Goal: Information Seeking & Learning: Find specific fact

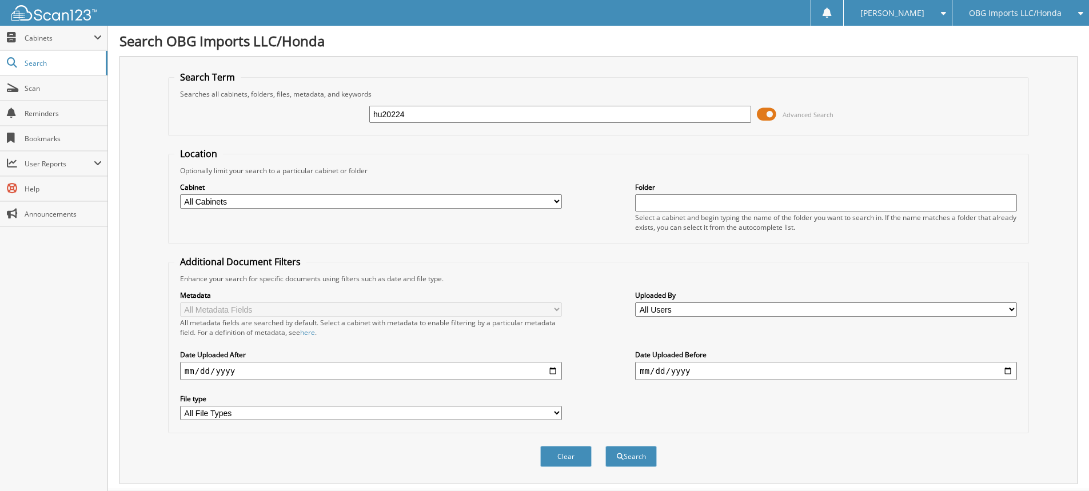
type input "hu20224"
click at [605, 446] on button "Search" at bounding box center [630, 456] width 51 height 21
drag, startPoint x: 454, startPoint y: 116, endPoint x: 132, endPoint y: 62, distance: 326.9
click at [141, 64] on div "Search Term Searches all cabinets, folders, files, metadata, and keywords hu202…" at bounding box center [598, 270] width 958 height 428
type input "hn14524"
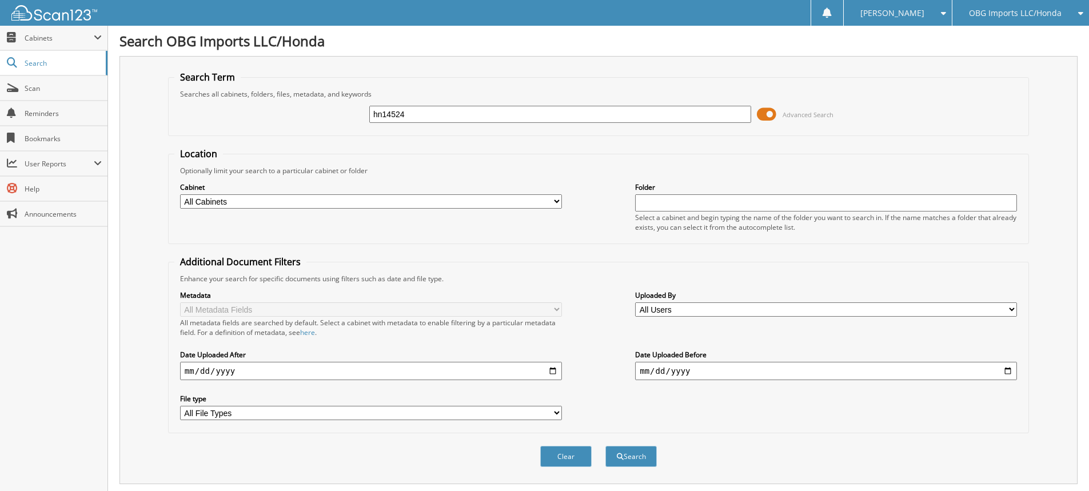
click at [605, 446] on button "Search" at bounding box center [630, 456] width 51 height 21
drag, startPoint x: 439, startPoint y: 117, endPoint x: 0, endPoint y: 18, distance: 450.0
click at [0, 23] on body "[PERSON_NAME] Settings Logout OBG Imports LLC/Honda BMI Imports LLC/Kia,Hyundai…" at bounding box center [544, 471] width 1089 height 943
type input "hn00185b"
click at [605, 446] on button "Search" at bounding box center [630, 456] width 51 height 21
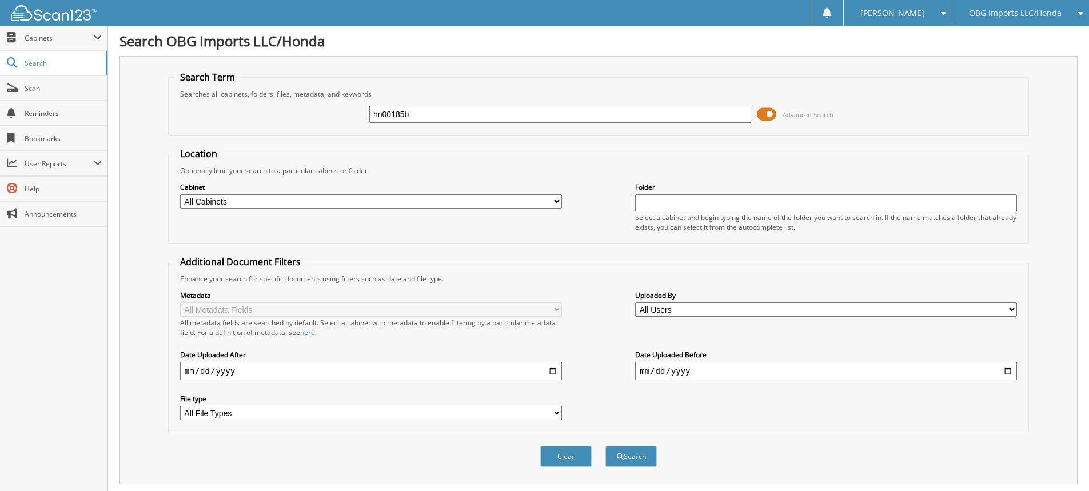
click at [440, 123] on div "hn00185b" at bounding box center [560, 114] width 382 height 19
drag, startPoint x: 438, startPoint y: 119, endPoint x: 0, endPoint y: 77, distance: 439.9
click at [0, 72] on body "[PERSON_NAME] Settings Logout OBG Imports LLC/Honda BMI Imports LLC/Kia,Hyundai…" at bounding box center [544, 279] width 1089 height 558
type input "hn81248"
click at [605, 446] on button "Search" at bounding box center [630, 456] width 51 height 21
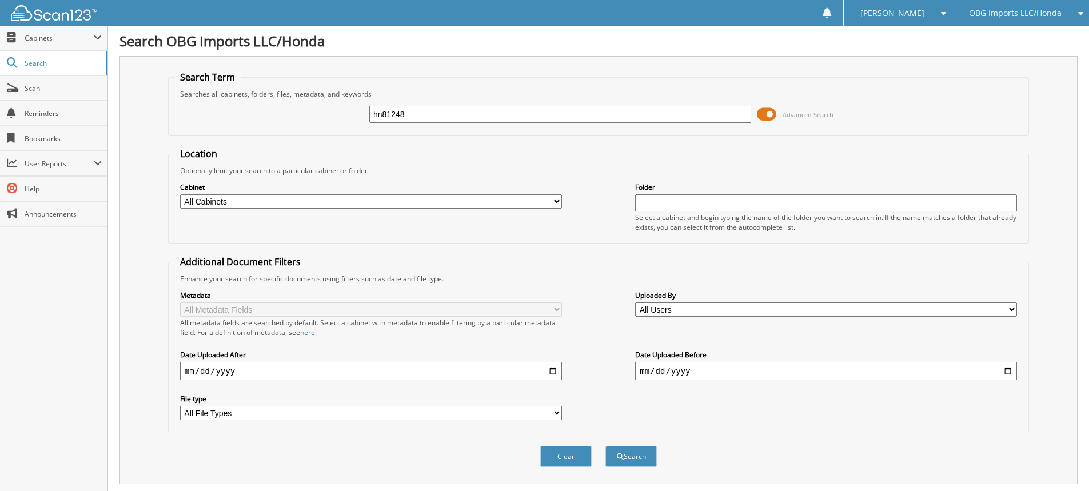
drag, startPoint x: 408, startPoint y: 114, endPoint x: 18, endPoint y: 9, distance: 404.3
click at [29, 11] on body "[PERSON_NAME] Settings Logout OBG Imports LLC/Honda BMI Imports LLC/Kia,Hyundai…" at bounding box center [544, 389] width 1089 height 779
type input "hn77730"
click at [605, 446] on button "Search" at bounding box center [630, 456] width 51 height 21
drag, startPoint x: 443, startPoint y: 121, endPoint x: 9, endPoint y: 83, distance: 435.5
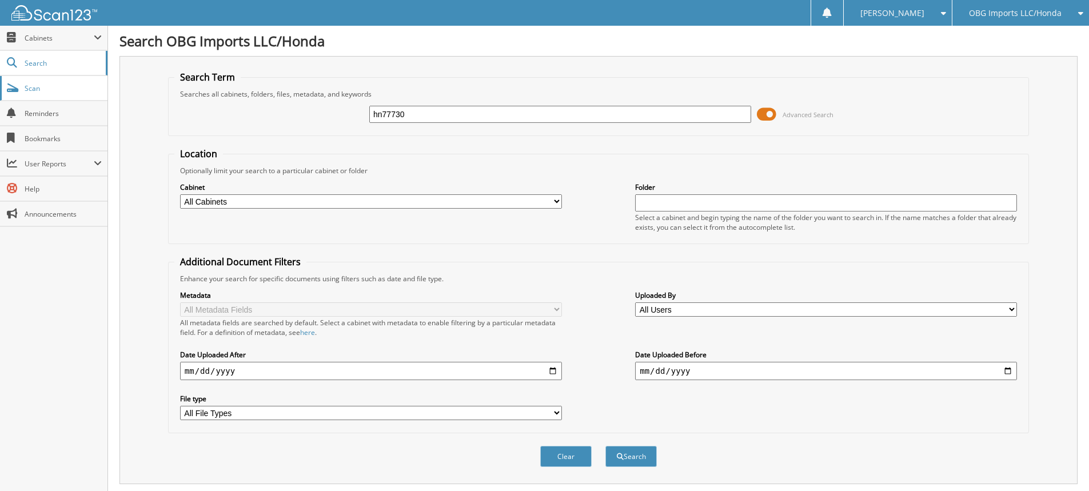
click at [9, 83] on body "[PERSON_NAME] Settings Logout OBG Imports LLC/Honda BMI Imports LLC/Kia,Hyundai…" at bounding box center [544, 389] width 1089 height 779
type input "hn14559a"
click at [605, 446] on button "Search" at bounding box center [630, 456] width 51 height 21
drag, startPoint x: 427, startPoint y: 118, endPoint x: 0, endPoint y: 25, distance: 437.0
click at [0, 25] on body "[PERSON_NAME] Settings Logout OBG Imports LLC/Honda BMI Imports LLC/Kia,Hyundai…" at bounding box center [544, 279] width 1089 height 558
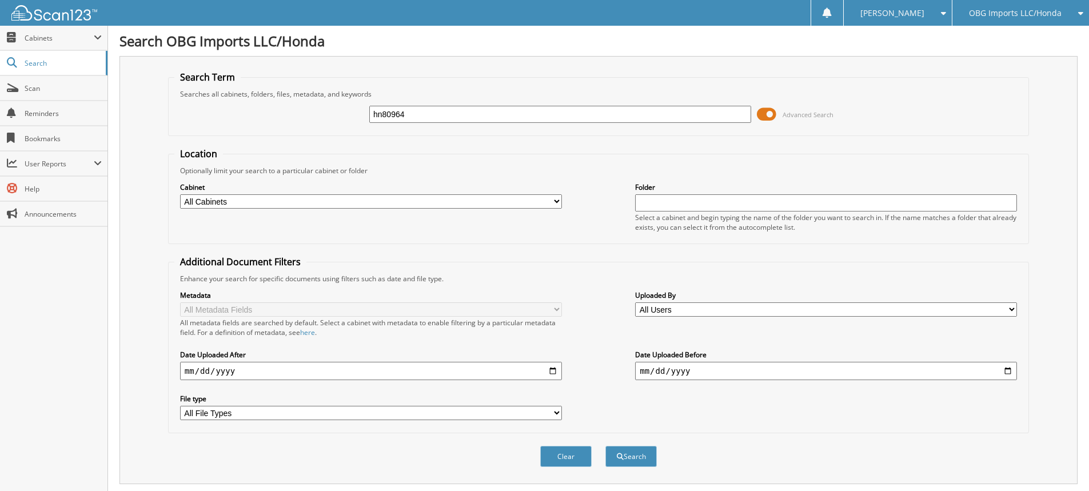
type input "hn80964"
click at [605, 446] on button "Search" at bounding box center [630, 456] width 51 height 21
drag, startPoint x: 480, startPoint y: 115, endPoint x: 0, endPoint y: -15, distance: 497.5
click at [0, 0] on html "[PERSON_NAME] Settings Logout OBG Imports LLC/Honda BMI Imports LLC/Kia,Hyundai…" at bounding box center [544, 389] width 1089 height 779
type input "23823"
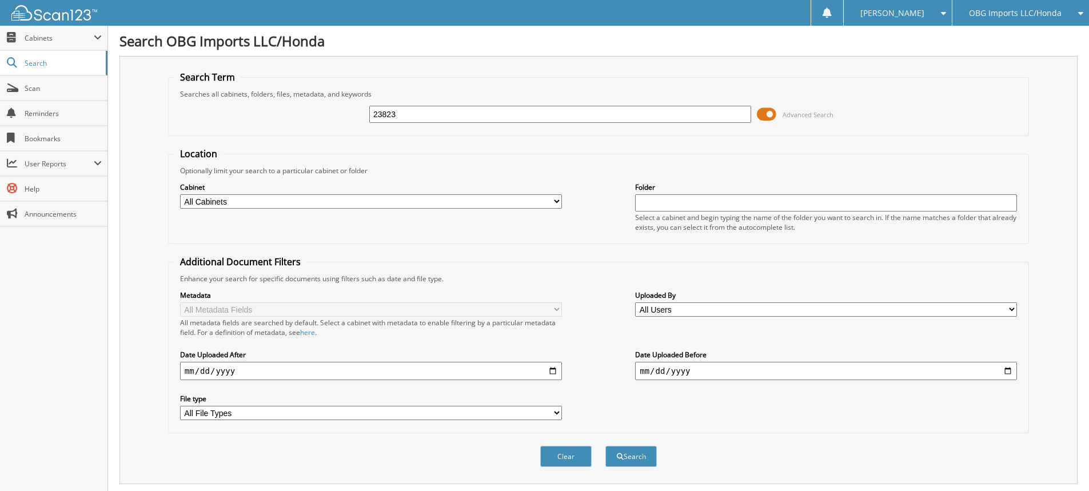
click at [605, 446] on button "Search" at bounding box center [630, 456] width 51 height 21
drag, startPoint x: 495, startPoint y: 121, endPoint x: 0, endPoint y: 6, distance: 508.2
click at [0, 7] on body "[PERSON_NAME] Settings Logout OBG Imports LLC/Honda BMI Imports LLC/Kia,Hyundai…" at bounding box center [544, 319] width 1089 height 639
type input "thorson"
click at [605, 446] on button "Search" at bounding box center [630, 456] width 51 height 21
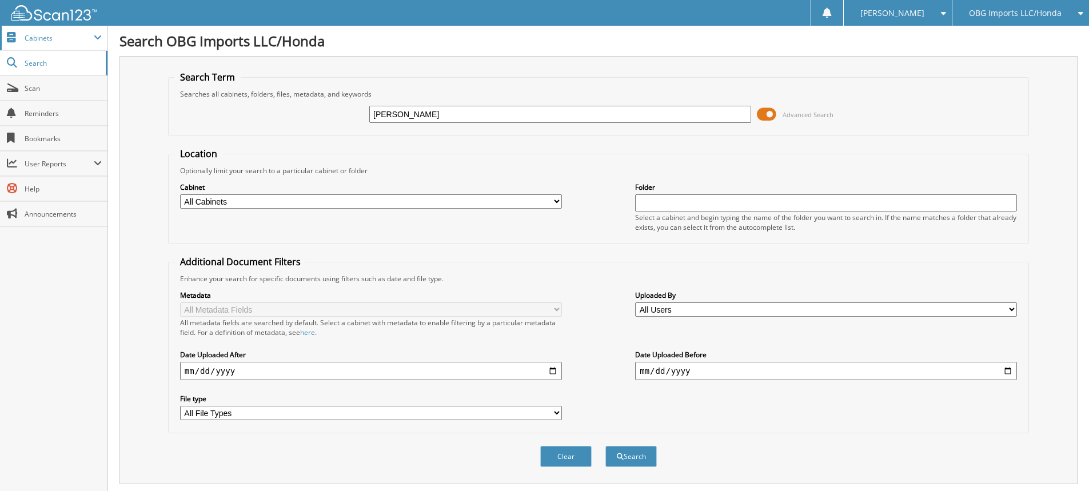
drag, startPoint x: 508, startPoint y: 114, endPoint x: 0, endPoint y: 47, distance: 512.6
click at [0, 49] on body "[PERSON_NAME] Settings Logout OBG Imports LLC/Honda BMI Imports LLC/Kia,Hyundai…" at bounding box center [544, 356] width 1089 height 712
type input "[PERSON_NAME]"
click at [605, 446] on button "Search" at bounding box center [630, 456] width 51 height 21
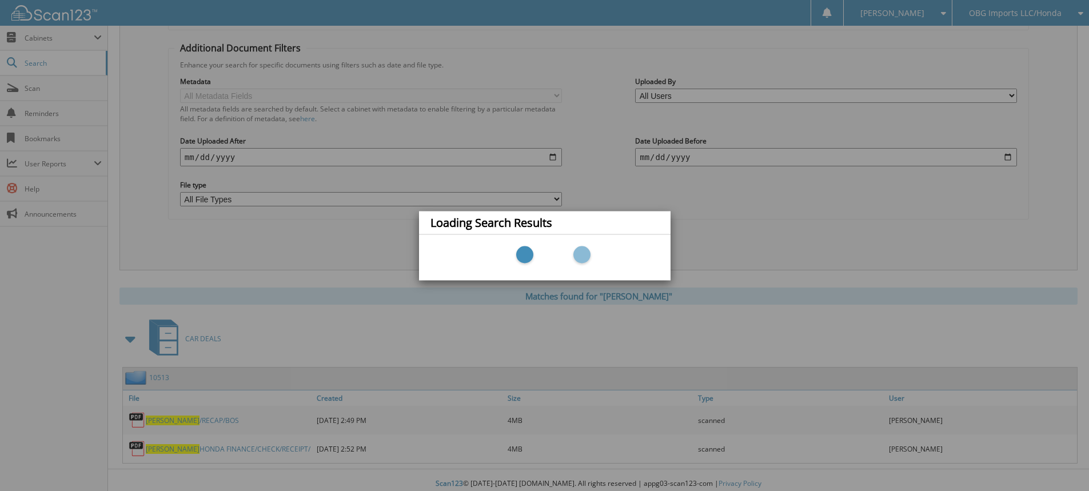
scroll to position [221, 0]
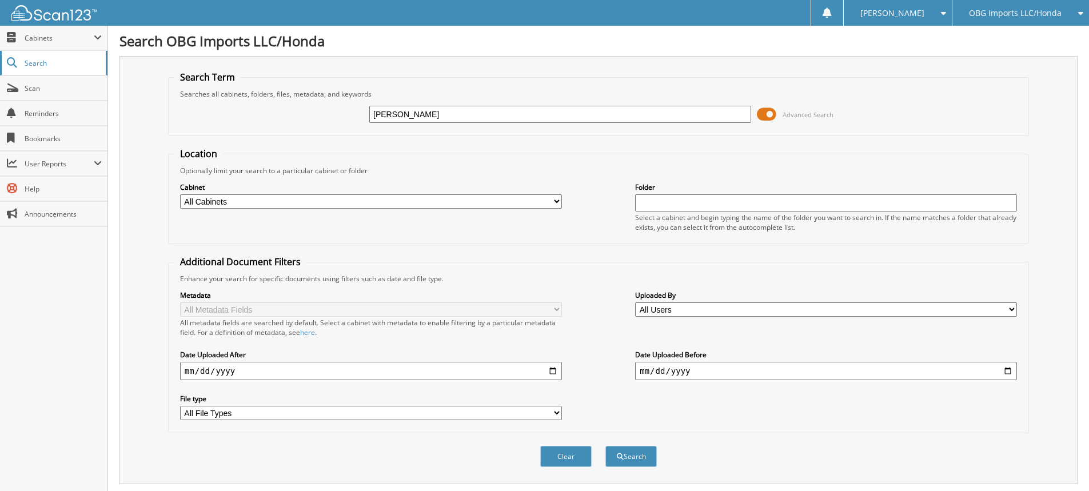
drag, startPoint x: 424, startPoint y: 121, endPoint x: 0, endPoint y: 56, distance: 429.1
type input "talagadadeevi"
click at [605, 446] on button "Search" at bounding box center [630, 456] width 51 height 21
drag, startPoint x: 473, startPoint y: 116, endPoint x: 0, endPoint y: 34, distance: 479.8
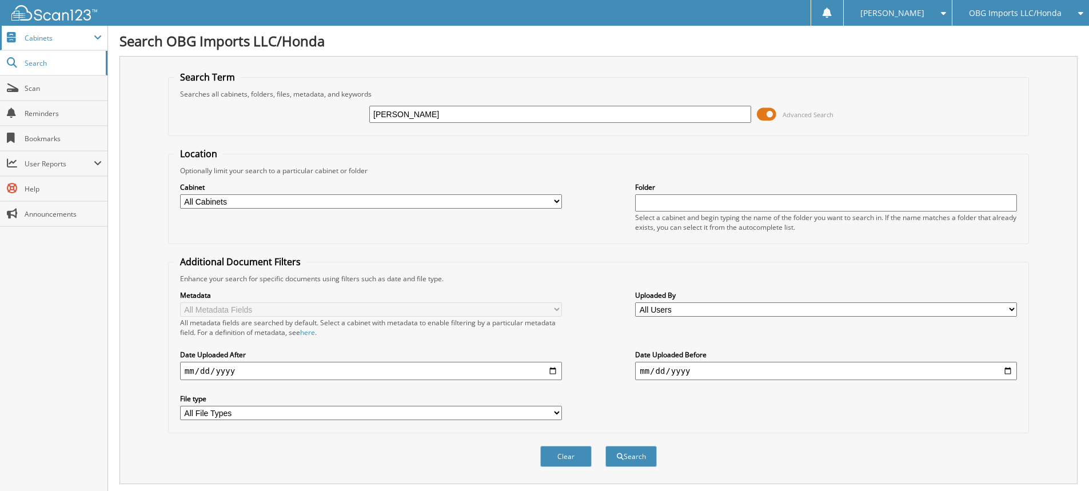
type input "timmermon"
click at [605, 446] on button "Search" at bounding box center [630, 456] width 51 height 21
drag, startPoint x: 498, startPoint y: 114, endPoint x: 106, endPoint y: 95, distance: 393.2
click at [106, 95] on body "[PERSON_NAME] Settings Logout OBG Imports LLC/Honda BMI Imports LLC/Kia,Hyundai…" at bounding box center [544, 279] width 1089 height 558
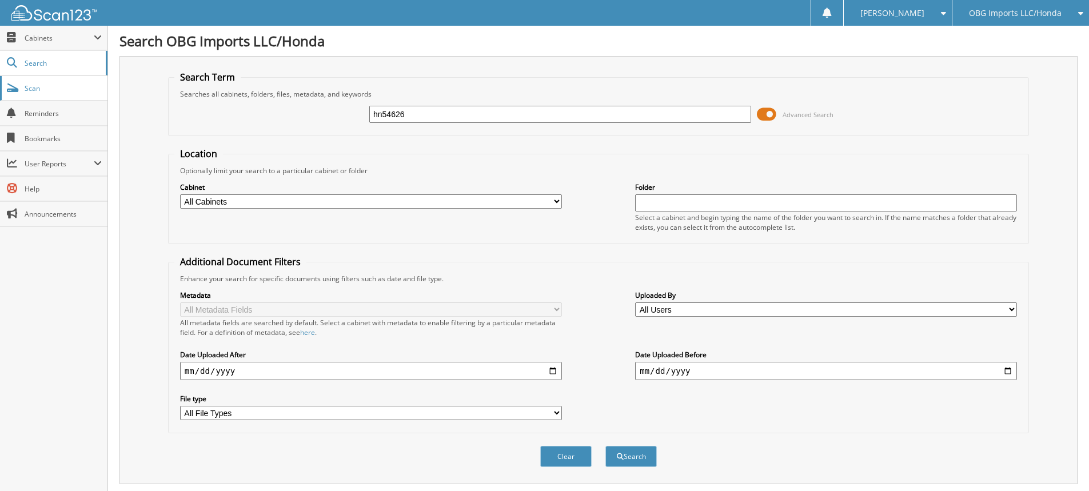
type input "hn54626"
click at [605, 446] on button "Search" at bounding box center [630, 456] width 51 height 21
drag, startPoint x: 458, startPoint y: 110, endPoint x: 182, endPoint y: 70, distance: 279.1
click at [183, 70] on div "Search Term Searches all cabinets, folders, files, metadata, and keywords hn546…" at bounding box center [598, 270] width 958 height 428
type input "[PERSON_NAME]"
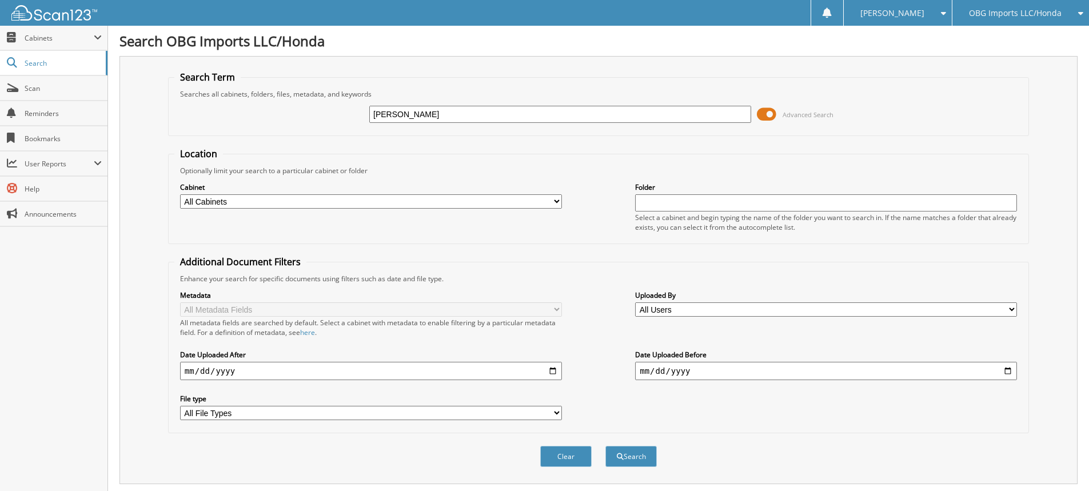
click at [605, 446] on button "Search" at bounding box center [630, 456] width 51 height 21
click at [926, 114] on div "roger turner Advanced Search" at bounding box center [598, 114] width 848 height 31
drag, startPoint x: 488, startPoint y: 115, endPoint x: 0, endPoint y: 67, distance: 490.0
click at [0, 82] on body "Stacia M. Settings Logout OBG Imports LLC/Honda BMI Imports LLC/Kia,Hyundai,Mit…" at bounding box center [544, 379] width 1089 height 759
type input "tyrell"
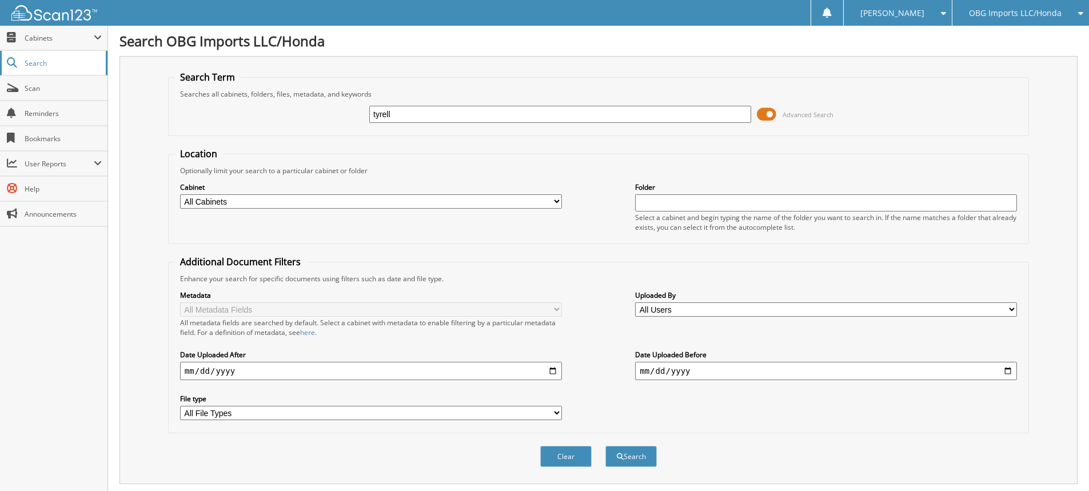
click at [605, 446] on button "Search" at bounding box center [630, 456] width 51 height 21
drag, startPoint x: 414, startPoint y: 118, endPoint x: 0, endPoint y: 31, distance: 422.9
click at [0, 31] on body "Stacia M. Settings Logout OBG Imports LLC/Honda BMI Imports LLC/Kia,Hyundai,Mit…" at bounding box center [544, 356] width 1089 height 712
type input "wagner"
click at [605, 446] on button "Search" at bounding box center [630, 456] width 51 height 21
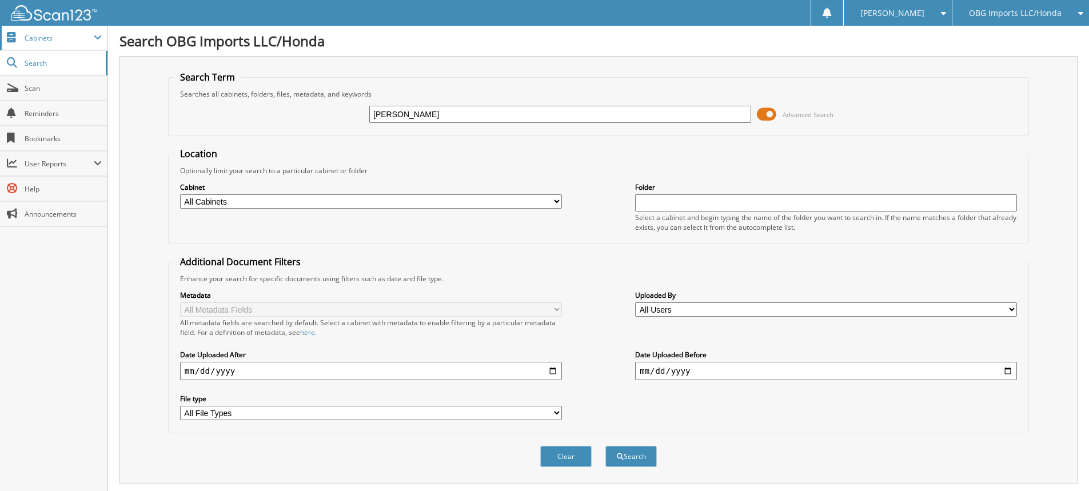
drag, startPoint x: 437, startPoint y: 115, endPoint x: 0, endPoint y: 35, distance: 443.9
type input "waller"
click at [605, 446] on button "Search" at bounding box center [630, 456] width 51 height 21
drag, startPoint x: 454, startPoint y: 113, endPoint x: 0, endPoint y: -51, distance: 483.1
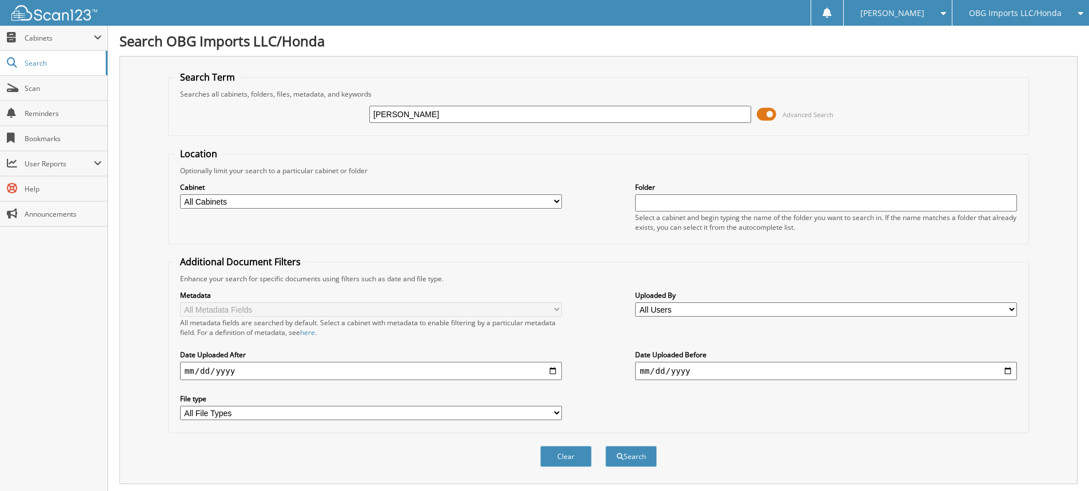
type input "hn53887"
click at [605, 446] on button "Search" at bounding box center [630, 456] width 51 height 21
drag, startPoint x: 459, startPoint y: 113, endPoint x: 0, endPoint y: 53, distance: 462.8
click at [0, 53] on body "[PERSON_NAME] Settings Logout OBG Imports LLC/Honda BMI Imports LLC/Kia,Hyundai…" at bounding box center [544, 351] width 1089 height 702
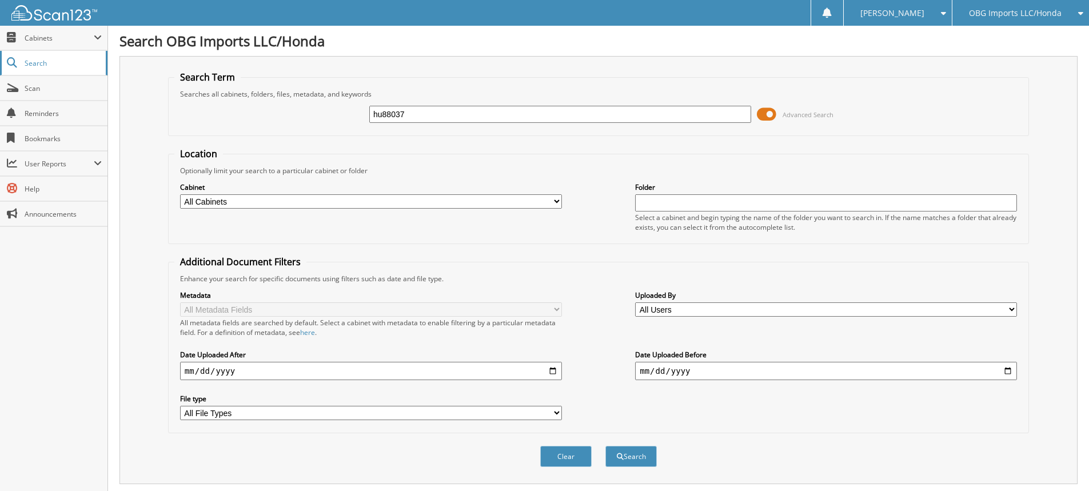
type input "hu88037"
click at [605, 446] on button "Search" at bounding box center [630, 456] width 51 height 21
drag, startPoint x: 452, startPoint y: 122, endPoint x: 0, endPoint y: 42, distance: 458.6
click at [0, 47] on body "Stacia M. Settings Logout OBG Imports LLC/Honda BMI Imports LLC/Kia,Hyundai,Mit…" at bounding box center [544, 351] width 1089 height 702
type input "hn581165"
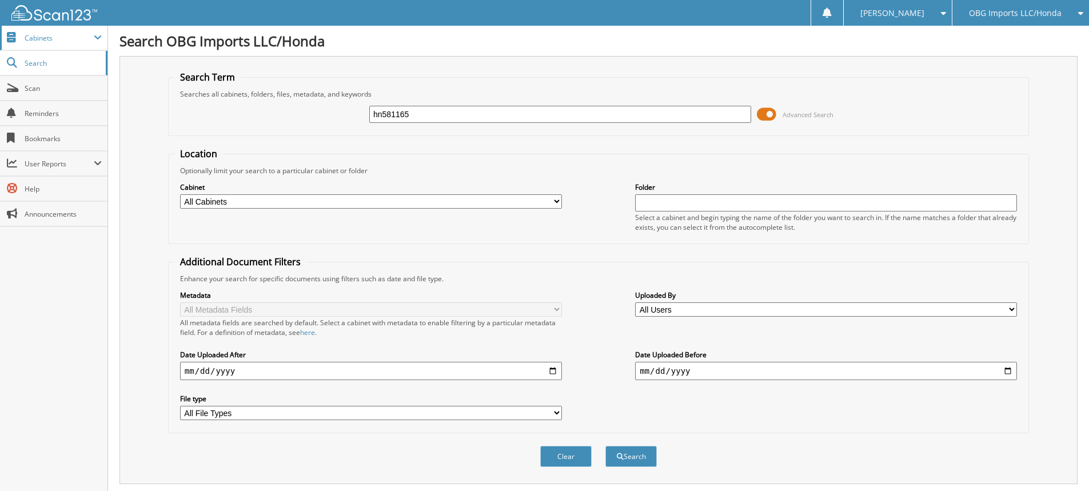
click at [605, 446] on button "Search" at bounding box center [630, 456] width 51 height 21
click at [400, 114] on input "hn581165" at bounding box center [560, 114] width 382 height 17
type input "hn58165"
click at [605, 446] on button "Search" at bounding box center [630, 456] width 51 height 21
drag, startPoint x: 494, startPoint y: 116, endPoint x: 0, endPoint y: 99, distance: 494.2
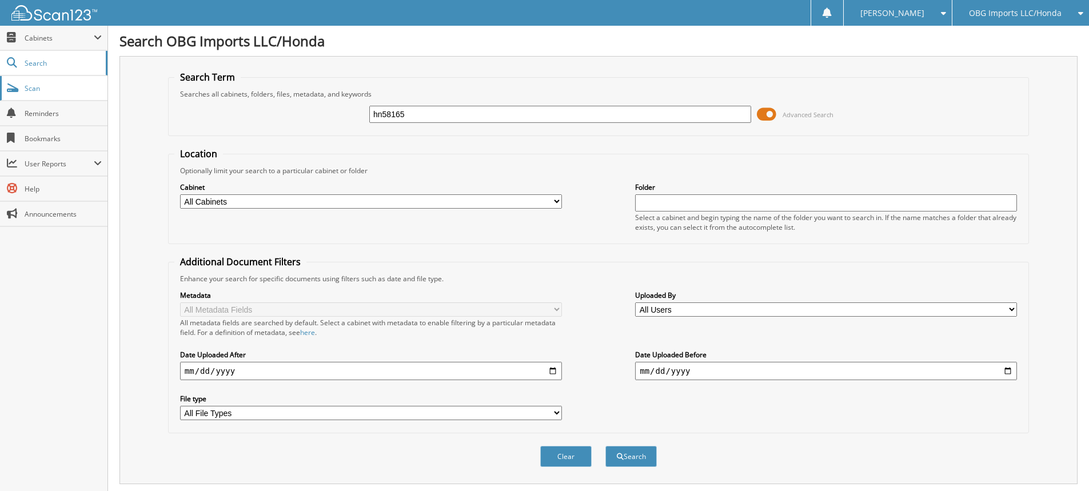
click at [0, 106] on body "[PERSON_NAME] Settings Logout OBG Imports LLC/Honda BMI Imports LLC/Kia,Hyundai…" at bounding box center [544, 418] width 1089 height 837
type input "[PERSON_NAME]"
click at [605, 446] on button "Search" at bounding box center [630, 456] width 51 height 21
drag, startPoint x: 461, startPoint y: 117, endPoint x: 0, endPoint y: 71, distance: 463.5
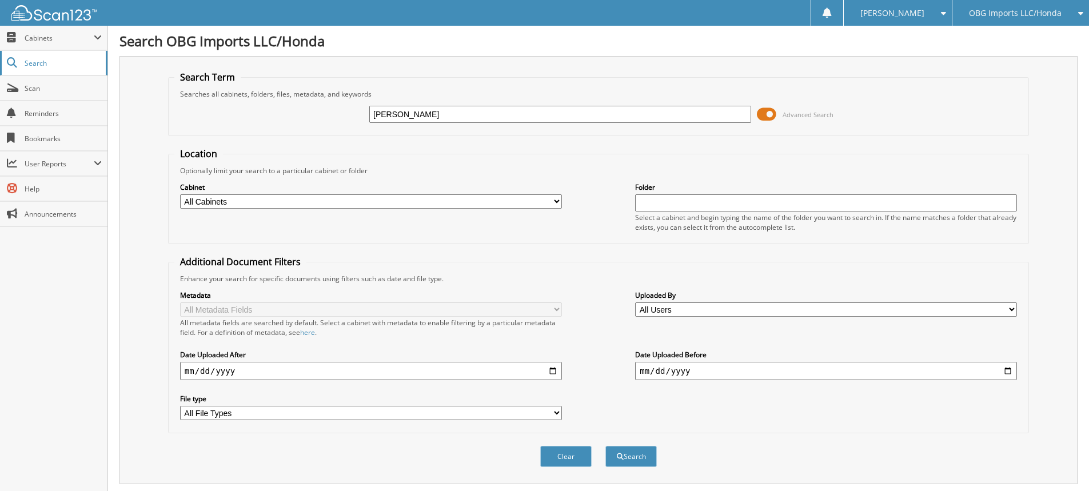
type input "ethan williams"
click at [605, 446] on button "Search" at bounding box center [630, 456] width 51 height 21
drag, startPoint x: 449, startPoint y: 113, endPoint x: 0, endPoint y: 81, distance: 450.4
click at [0, 82] on body "[PERSON_NAME] Settings Logout OBG Imports LLC/Honda BMI Imports LLC/Kia,Hyundai…" at bounding box center [544, 279] width 1089 height 558
type input "hn53821"
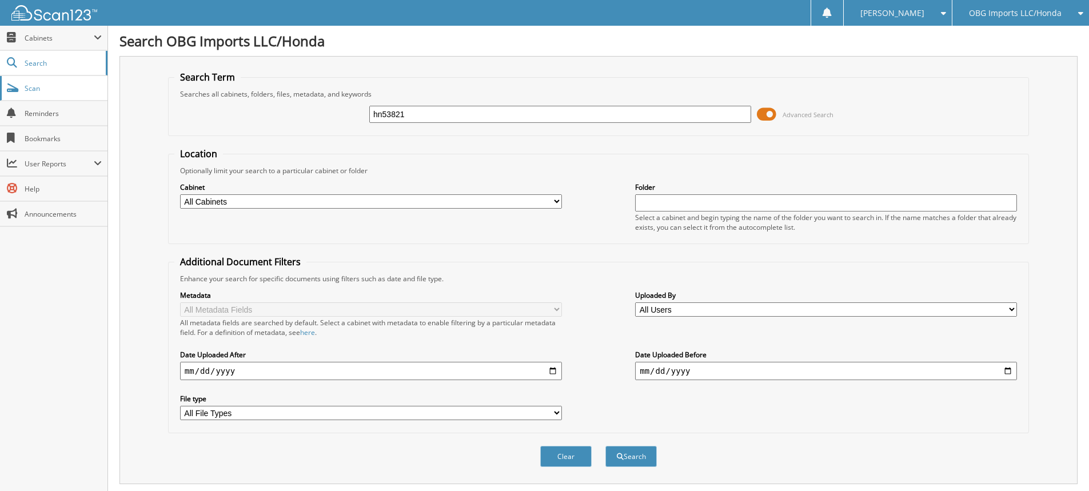
click at [605, 446] on button "Search" at bounding box center [630, 456] width 51 height 21
drag, startPoint x: 435, startPoint y: 114, endPoint x: 0, endPoint y: 22, distance: 444.5
click at [0, 40] on body "[PERSON_NAME] Settings Logout OBG Imports LLC/Honda BMI Imports LLC/Kia,Hyundai…" at bounding box center [544, 456] width 1089 height 912
type input "woolesy"
click at [605, 446] on button "Search" at bounding box center [630, 456] width 51 height 21
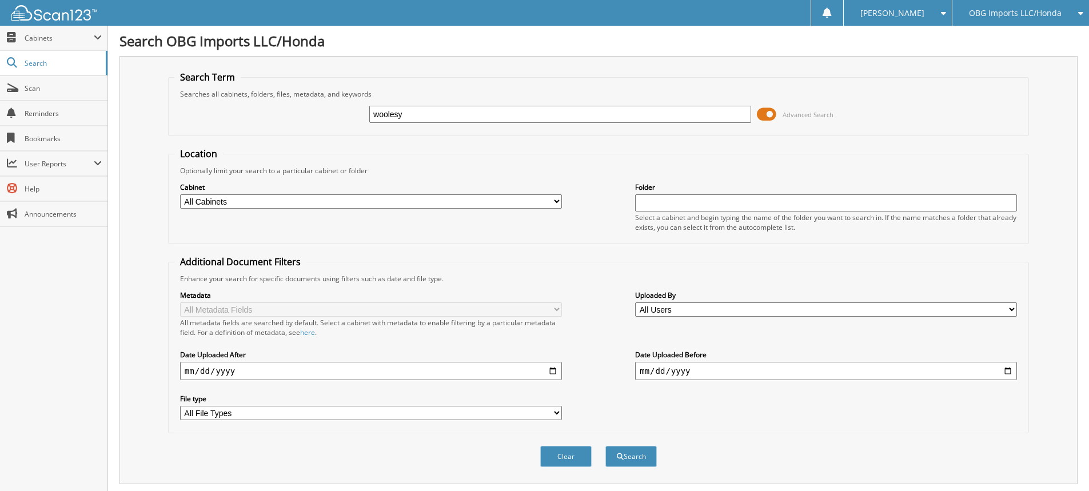
click at [486, 122] on input "woolesy" at bounding box center [560, 114] width 382 height 17
type input "woolsey"
click at [605, 446] on button "Search" at bounding box center [630, 456] width 51 height 21
drag, startPoint x: 462, startPoint y: 119, endPoint x: 0, endPoint y: 59, distance: 465.8
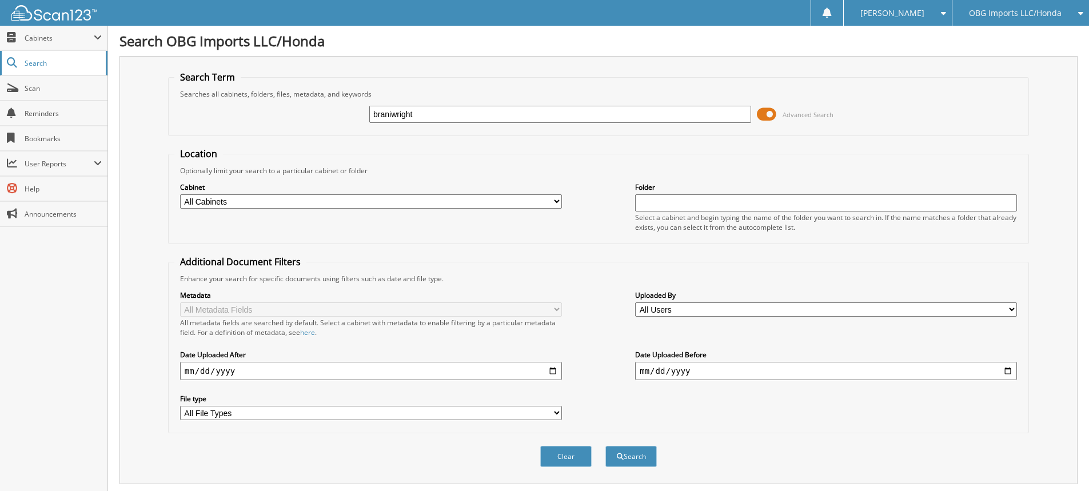
type input "braniwright"
click at [605, 446] on button "Search" at bounding box center [630, 456] width 51 height 21
drag, startPoint x: 449, startPoint y: 116, endPoint x: 0, endPoint y: 35, distance: 456.5
click at [0, 36] on body "[PERSON_NAME] Settings Logout OBG Imports LLC/Honda BMI Imports LLC/Kia,Hyundai…" at bounding box center [544, 279] width 1089 height 558
type input "b"
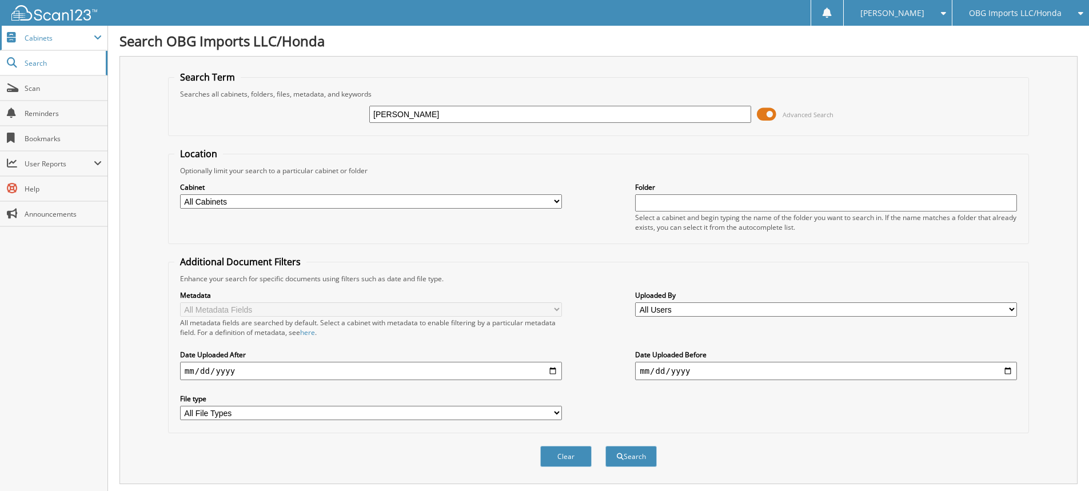
type input "[PERSON_NAME]"
click at [605, 446] on button "Search" at bounding box center [630, 456] width 51 height 21
drag, startPoint x: 490, startPoint y: 113, endPoint x: 0, endPoint y: 89, distance: 491.1
click at [0, 85] on body "[PERSON_NAME] Settings Logout OBG Imports LLC/Honda BMI Imports LLC/Kia,Hyundai…" at bounding box center [544, 279] width 1089 height 558
type input "hn37996a"
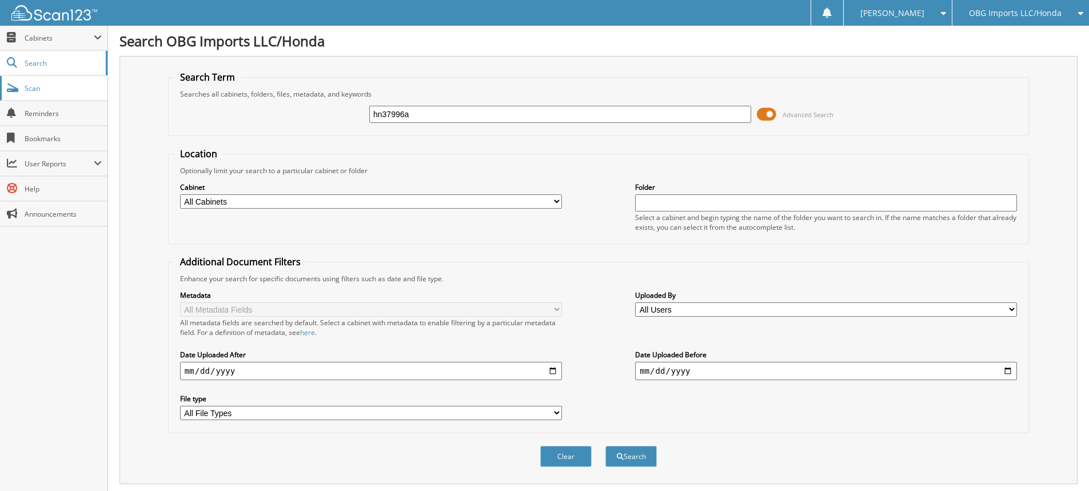
click at [605, 446] on button "Search" at bounding box center [630, 456] width 51 height 21
drag, startPoint x: 465, startPoint y: 108, endPoint x: 0, endPoint y: 65, distance: 466.8
click at [0, 69] on body "Stacia M. Settings Logout OBG Imports LLC/Honda BMI Imports LLC/Kia,Hyundai,Mit…" at bounding box center [544, 347] width 1089 height 694
type input "yu"
click at [605, 446] on button "Search" at bounding box center [630, 456] width 51 height 21
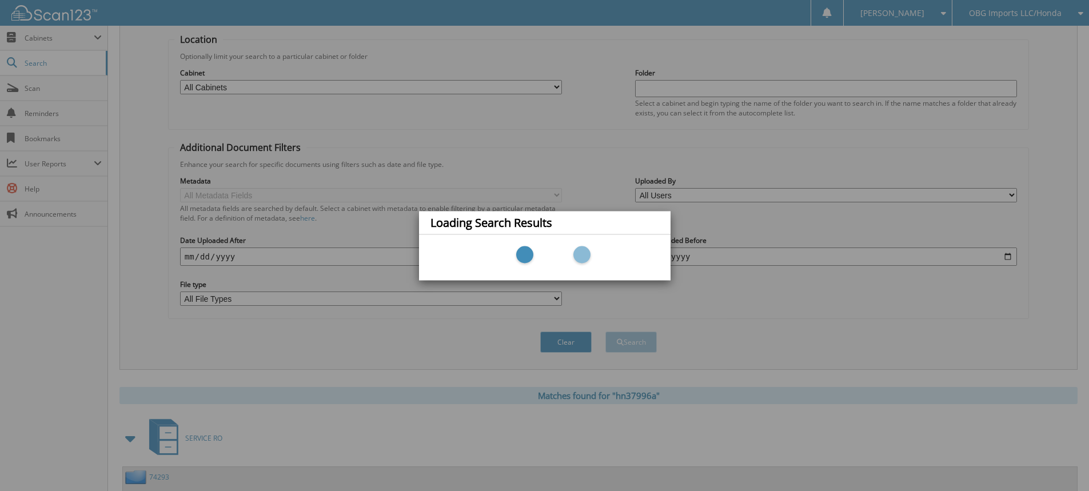
scroll to position [203, 0]
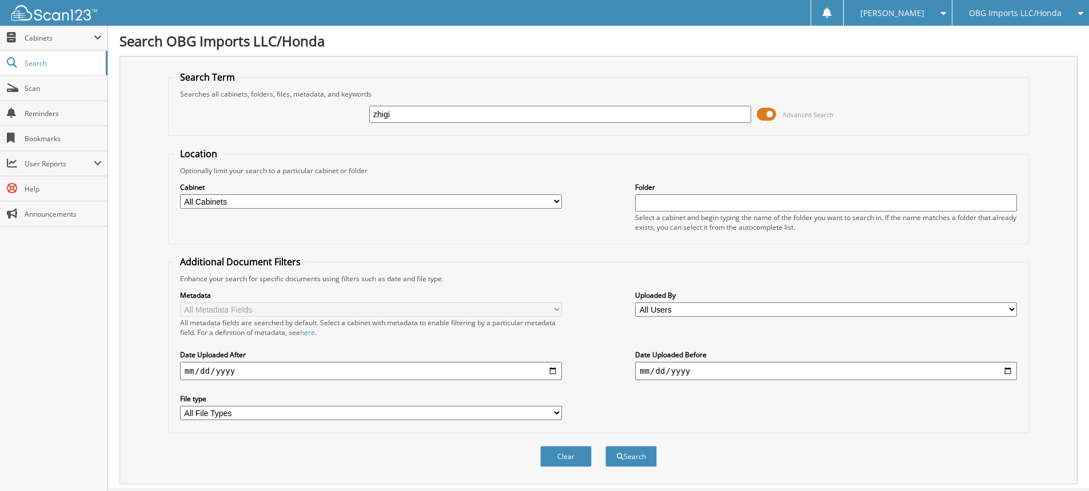
type input "zhigi"
click at [605, 446] on button "Search" at bounding box center [630, 456] width 51 height 21
drag, startPoint x: 464, startPoint y: 111, endPoint x: 0, endPoint y: 114, distance: 464.2
click at [0, 107] on body "[PERSON_NAME] Settings Logout OBG Imports LLC/Honda BMI Imports LLC/Kia,Hyundai…" at bounding box center [544, 279] width 1089 height 558
type input "hn04835A"
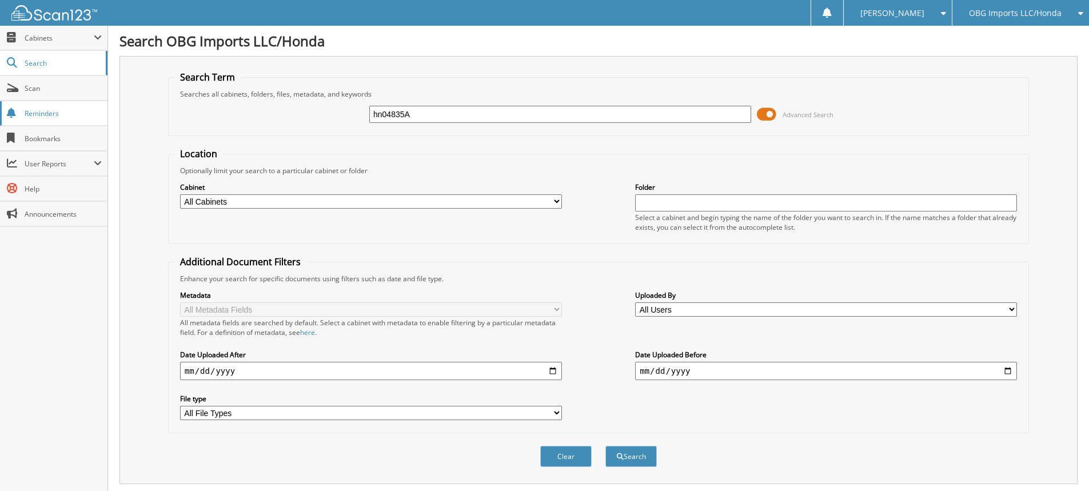
click at [605, 446] on button "Search" at bounding box center [630, 456] width 51 height 21
drag, startPoint x: 473, startPoint y: 113, endPoint x: 0, endPoint y: -17, distance: 490.9
click at [0, 0] on html "[PERSON_NAME] Settings Logout OBG Imports LLC/Honda BMI Imports LLC/Kia,Hyundai…" at bounding box center [544, 379] width 1089 height 759
type input "JEFFERY S ADAMS"
click at [605, 446] on button "Search" at bounding box center [630, 456] width 51 height 21
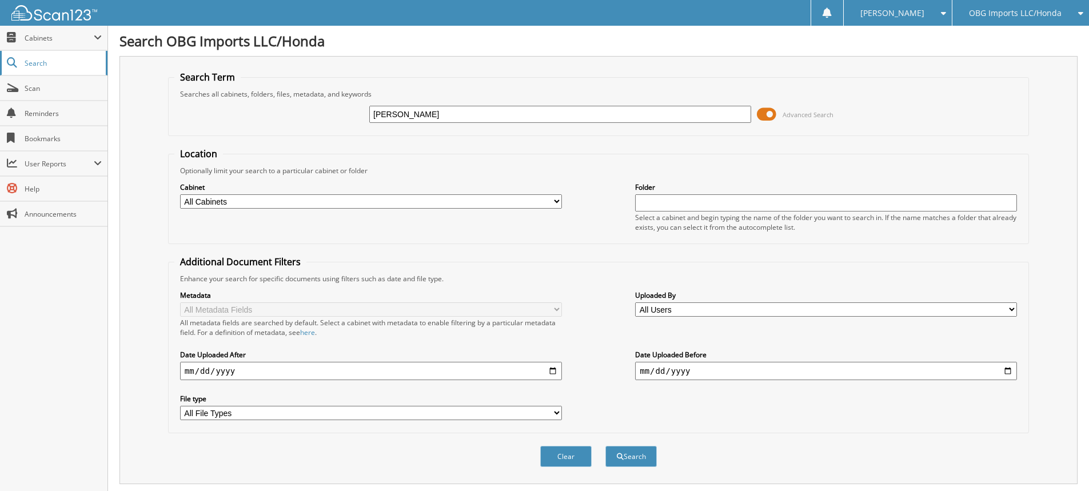
drag, startPoint x: 520, startPoint y: 115, endPoint x: 0, endPoint y: 69, distance: 522.2
click at [0, 65] on body "[PERSON_NAME] Settings Logout OBG Imports LLC/Honda BMI Imports LLC/Kia,Hyundai…" at bounding box center [544, 279] width 1089 height 558
type input "10668"
click at [605, 446] on button "Search" at bounding box center [630, 456] width 51 height 21
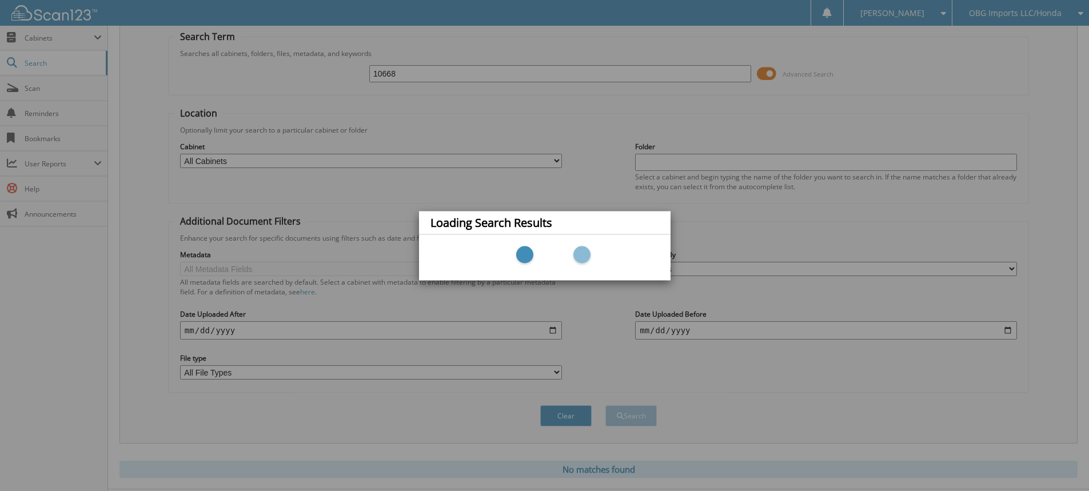
scroll to position [68, 0]
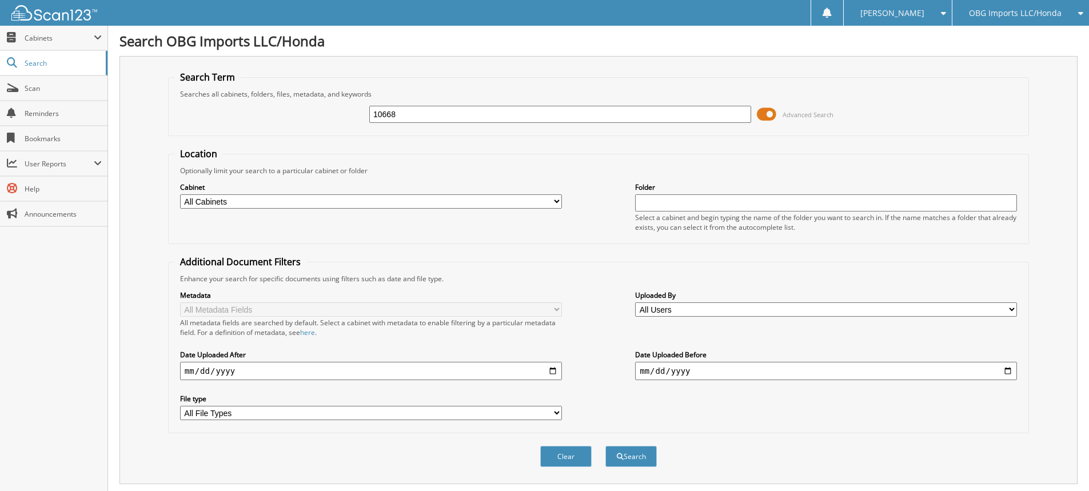
drag, startPoint x: 450, startPoint y: 121, endPoint x: 0, endPoint y: 24, distance: 460.7
type input "10493"
click at [605, 446] on button "Search" at bounding box center [630, 456] width 51 height 21
drag, startPoint x: 475, startPoint y: 112, endPoint x: 0, endPoint y: -4, distance: 489.0
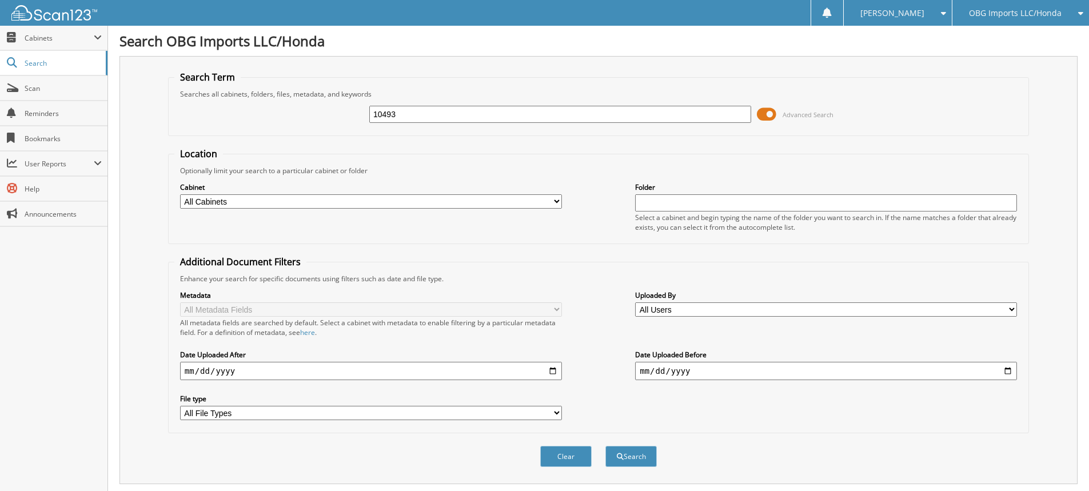
click at [0, 0] on html "[PERSON_NAME] Settings Logout OBG Imports LLC/Honda BMI Imports LLC/Kia,Hyundai…" at bounding box center [544, 444] width 1089 height 888
type input "10471"
click at [605, 446] on button "Search" at bounding box center [630, 456] width 51 height 21
drag, startPoint x: 504, startPoint y: 119, endPoint x: 0, endPoint y: 101, distance: 503.9
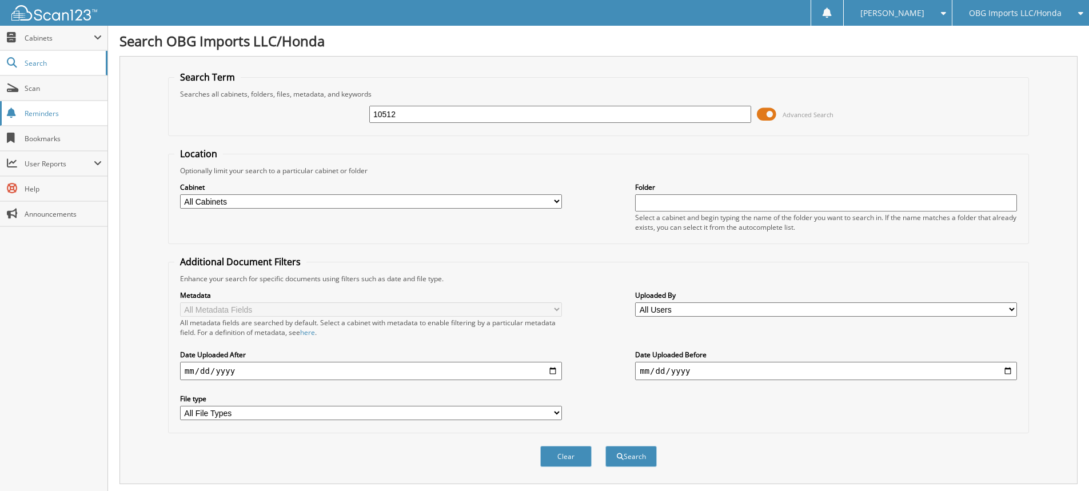
type input "10512"
click at [605, 446] on button "Search" at bounding box center [630, 456] width 51 height 21
drag, startPoint x: 488, startPoint y: 113, endPoint x: 0, endPoint y: 0, distance: 500.4
type input "10578"
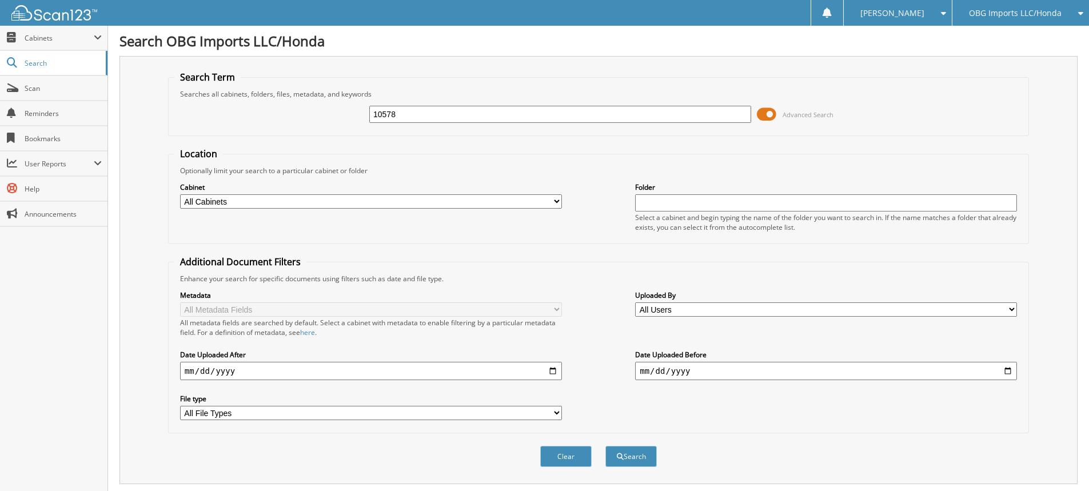
click at [605, 446] on button "Search" at bounding box center [630, 456] width 51 height 21
click at [545, 119] on input "text" at bounding box center [560, 114] width 382 height 17
type input "ALLSUP"
click at [605, 446] on button "Search" at bounding box center [630, 456] width 51 height 21
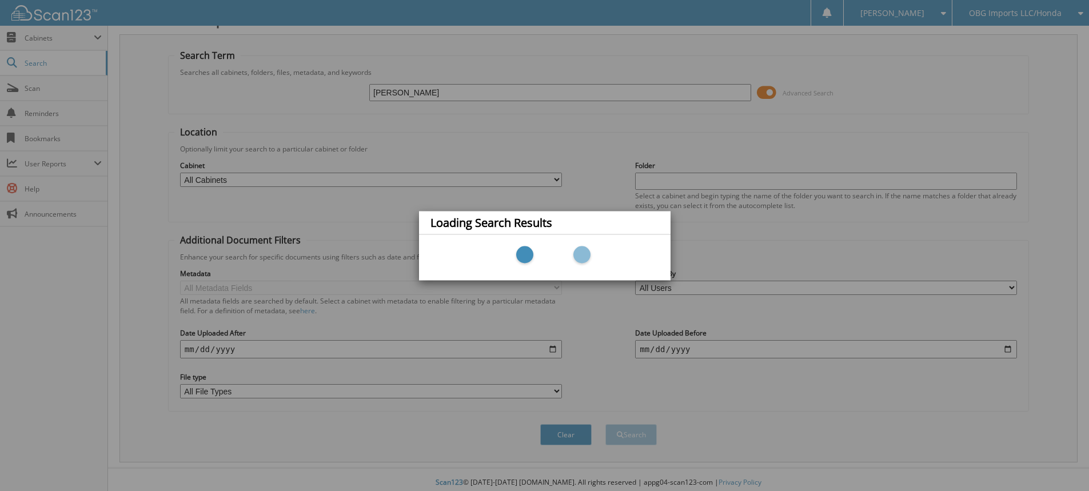
scroll to position [28, 0]
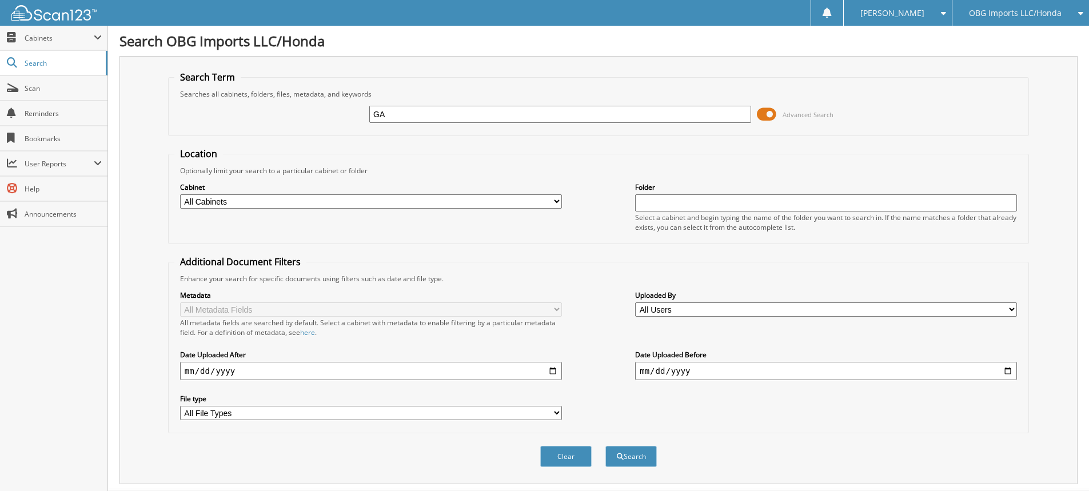
type input "G"
type input "galfi"
click at [605, 446] on button "Search" at bounding box center [630, 456] width 51 height 21
click at [561, 114] on input "text" at bounding box center [560, 114] width 382 height 17
type input "n317016"
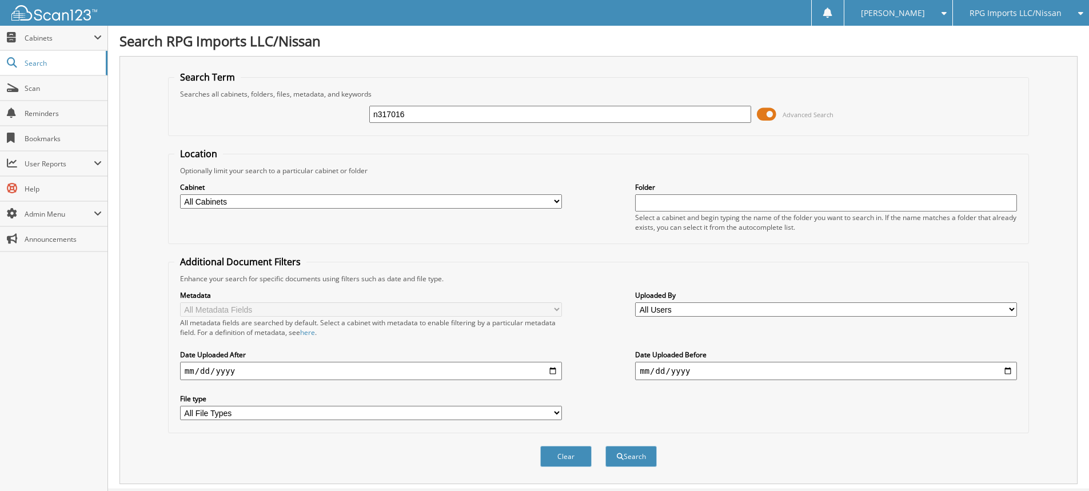
click at [605, 446] on button "Search" at bounding box center [630, 456] width 51 height 21
click at [69, 42] on span "Cabinets" at bounding box center [59, 38] width 69 height 10
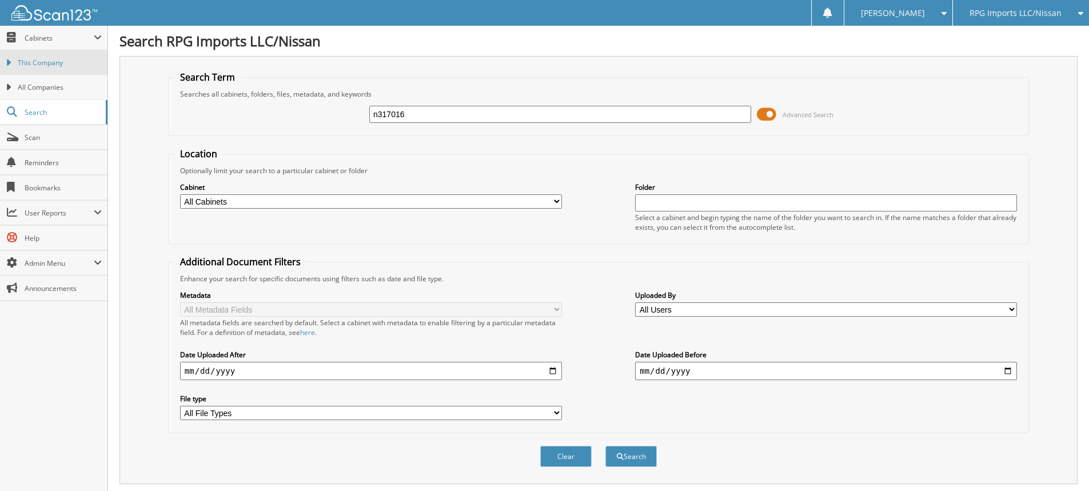
click at [60, 59] on span "This Company" at bounding box center [60, 63] width 84 height 10
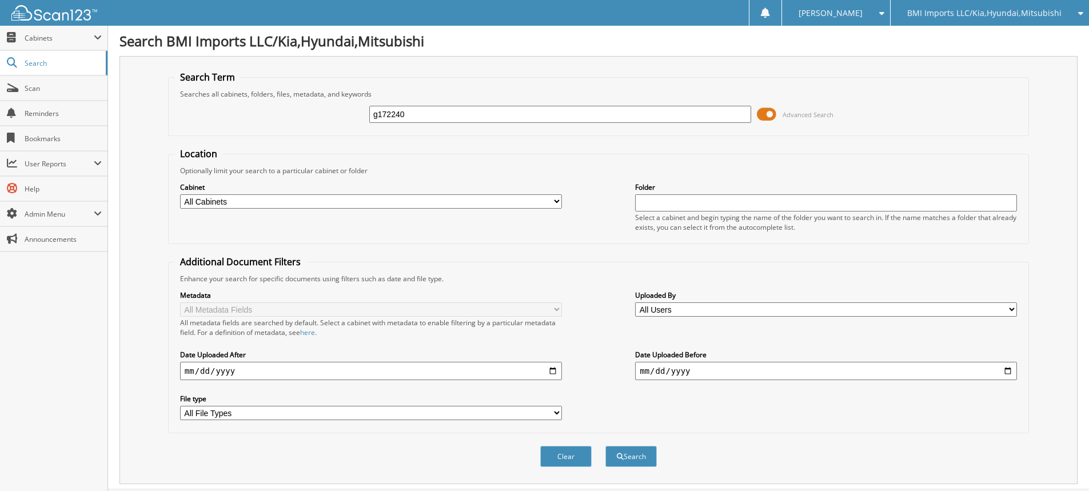
type input "g172240"
click at [605, 446] on button "Search" at bounding box center [630, 456] width 51 height 21
drag, startPoint x: 469, startPoint y: 116, endPoint x: 0, endPoint y: 42, distance: 474.6
click at [0, 61] on body "[PERSON_NAME] Settings Logout BMI Imports LLC/Kia,Hyundai,Mitsubishi OBG Import…" at bounding box center [544, 279] width 1089 height 558
type input "mt13143c"
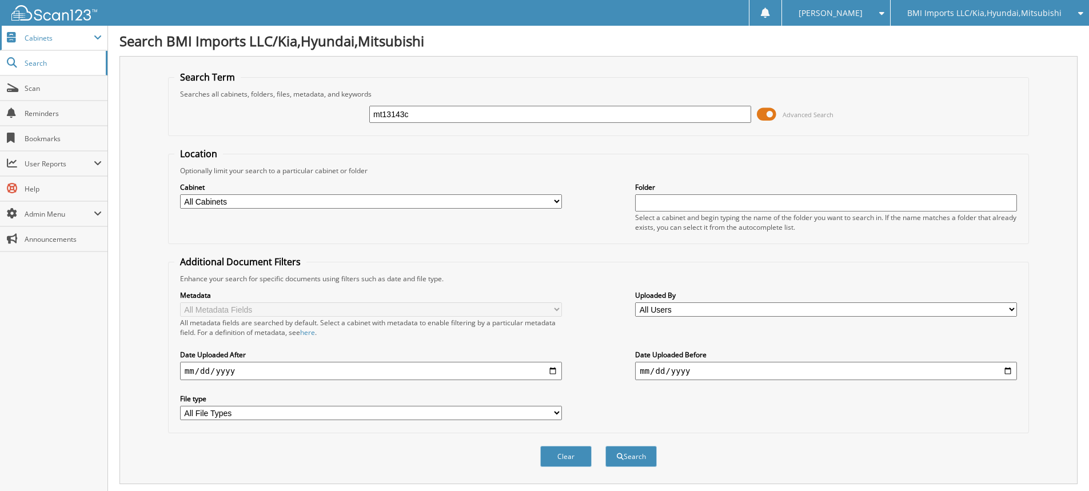
click at [605, 446] on button "Search" at bounding box center [630, 456] width 51 height 21
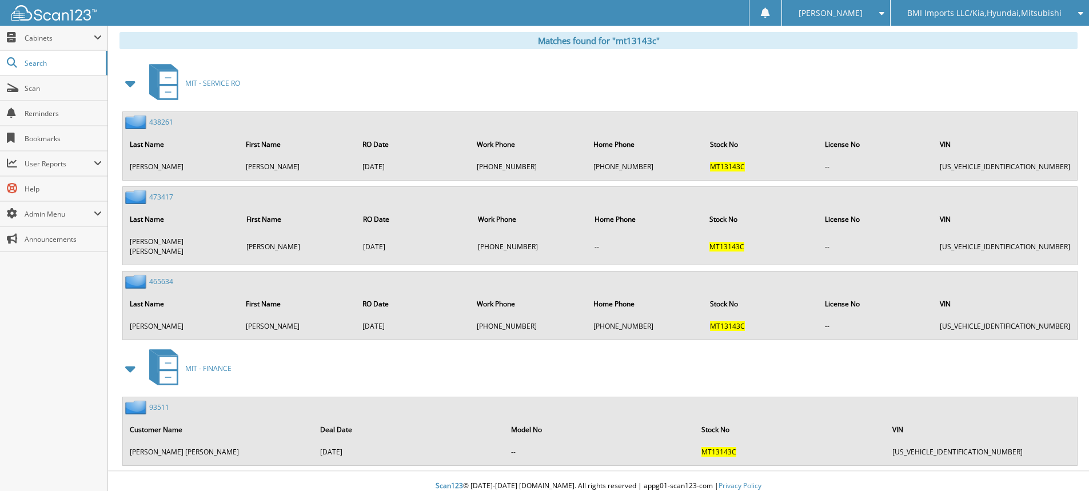
scroll to position [12, 0]
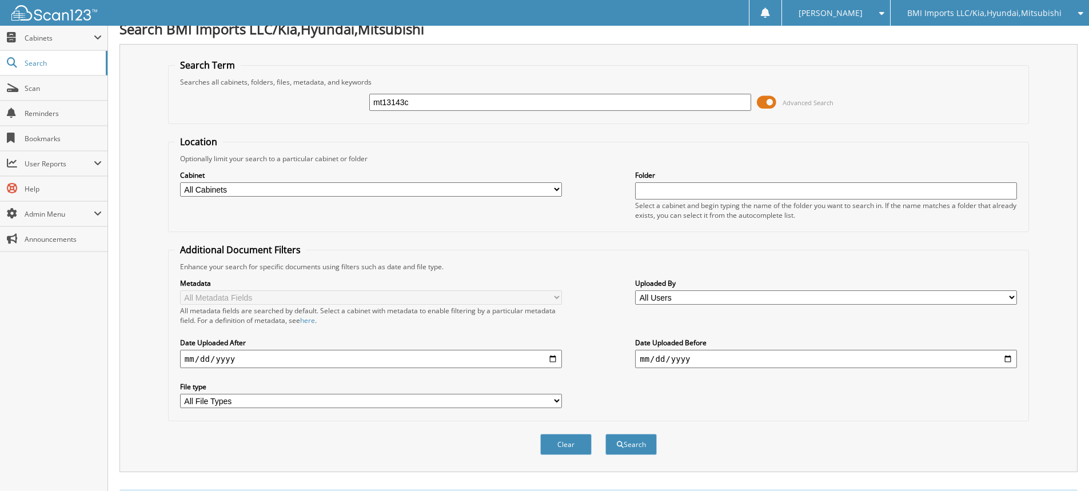
drag, startPoint x: 500, startPoint y: 103, endPoint x: 0, endPoint y: 20, distance: 507.1
click at [0, 20] on body "[PERSON_NAME] Settings Logout BMI Imports LLC/Kia,Hyundai,Mitsubishi OBG Import…" at bounding box center [544, 472] width 1089 height 969
type input "h484228a"
click at [605, 434] on button "Search" at bounding box center [630, 444] width 51 height 21
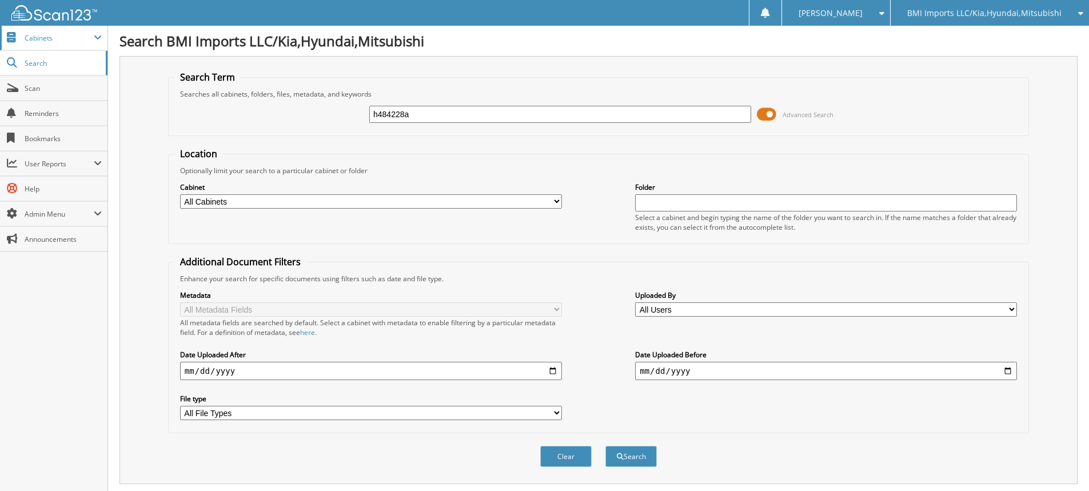
drag, startPoint x: 462, startPoint y: 111, endPoint x: 31, endPoint y: 49, distance: 436.0
click at [31, 49] on body "Stacia M. Settings Logout BMI Imports LLC/Kia,Hyundai,Mitsubishi OBG Imports LL…" at bounding box center [544, 279] width 1089 height 558
click at [36, 37] on span "Cabinets" at bounding box center [59, 38] width 69 height 10
click at [46, 29] on span "Cabinets" at bounding box center [53, 38] width 107 height 25
click at [45, 31] on span "Cabinets" at bounding box center [53, 38] width 107 height 25
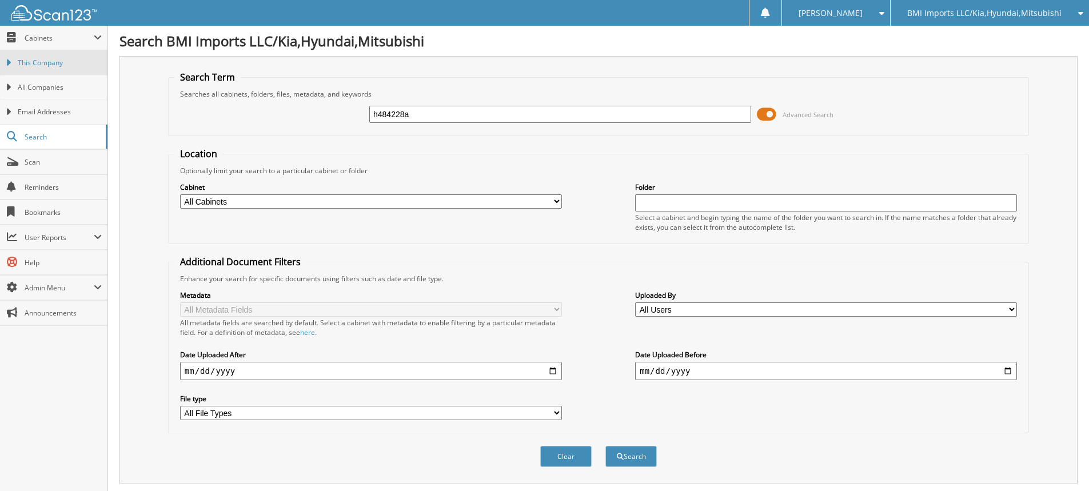
click at [42, 69] on link "This Company" at bounding box center [53, 62] width 107 height 25
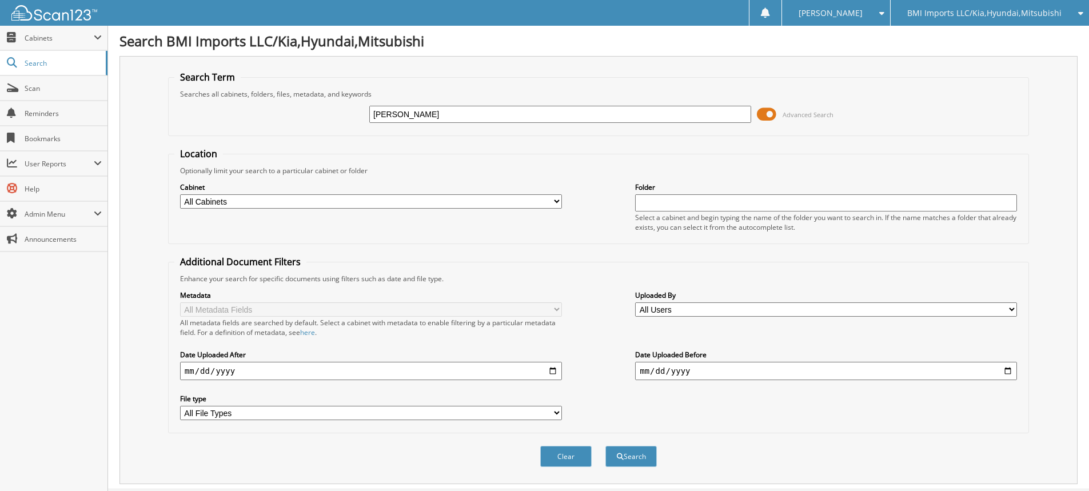
type input "[PERSON_NAME]"
click at [605, 446] on button "Search" at bounding box center [630, 456] width 51 height 21
click at [1019, 10] on span "BMI Imports LLC/Kia,Hyundai,Mitsubishi" at bounding box center [984, 13] width 154 height 7
click at [994, 37] on link "OBG Imports LLC/Honda" at bounding box center [990, 36] width 198 height 20
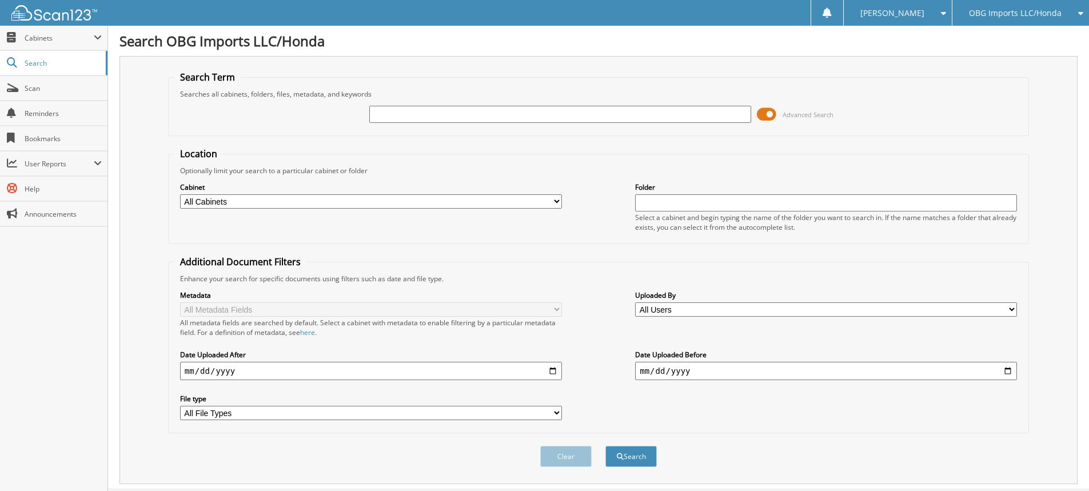
click at [461, 115] on input "text" at bounding box center [560, 114] width 382 height 17
type input "van donte"
click at [605, 446] on button "Search" at bounding box center [630, 456] width 51 height 21
